Goal: Information Seeking & Learning: Find specific fact

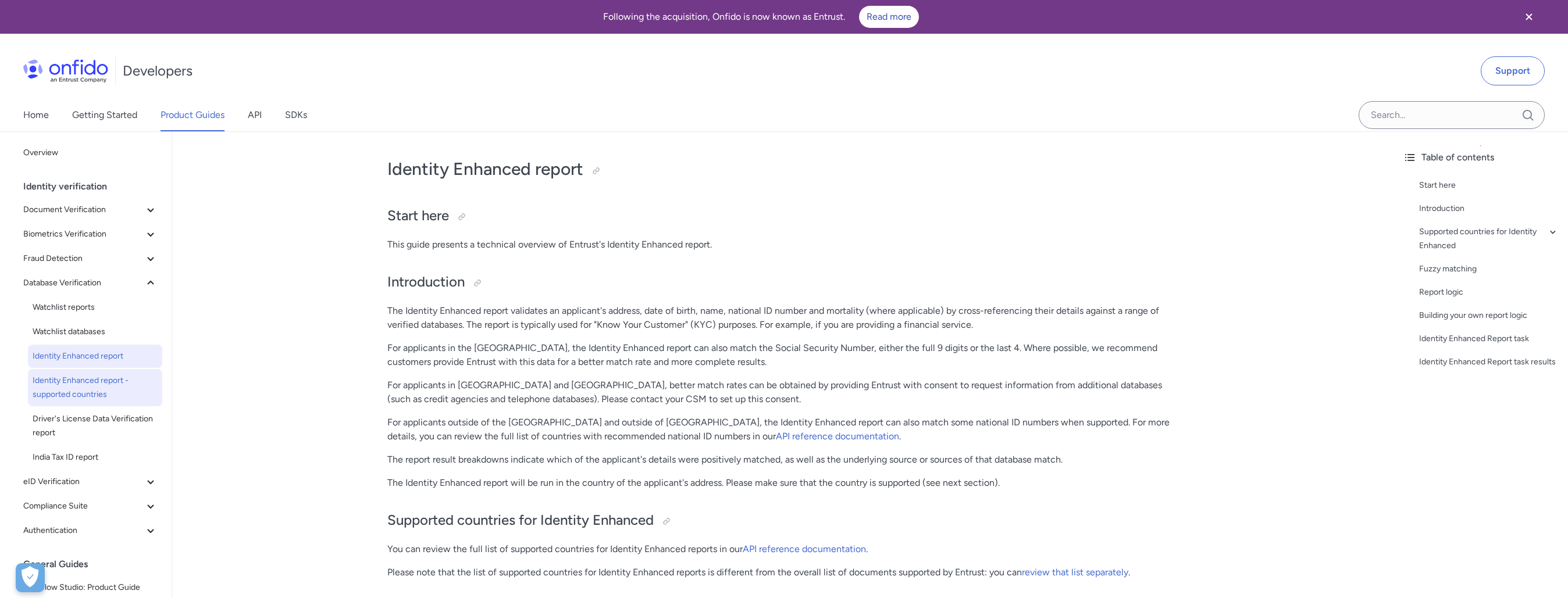
click at [96, 390] on span "Identity Enhanced report - supported countries" at bounding box center [95, 387] width 125 height 28
click at [596, 169] on div at bounding box center [596, 170] width 9 height 9
click at [53, 381] on span "Identity Enhanced report - supported countries" at bounding box center [95, 387] width 125 height 28
